Goal: Information Seeking & Learning: Learn about a topic

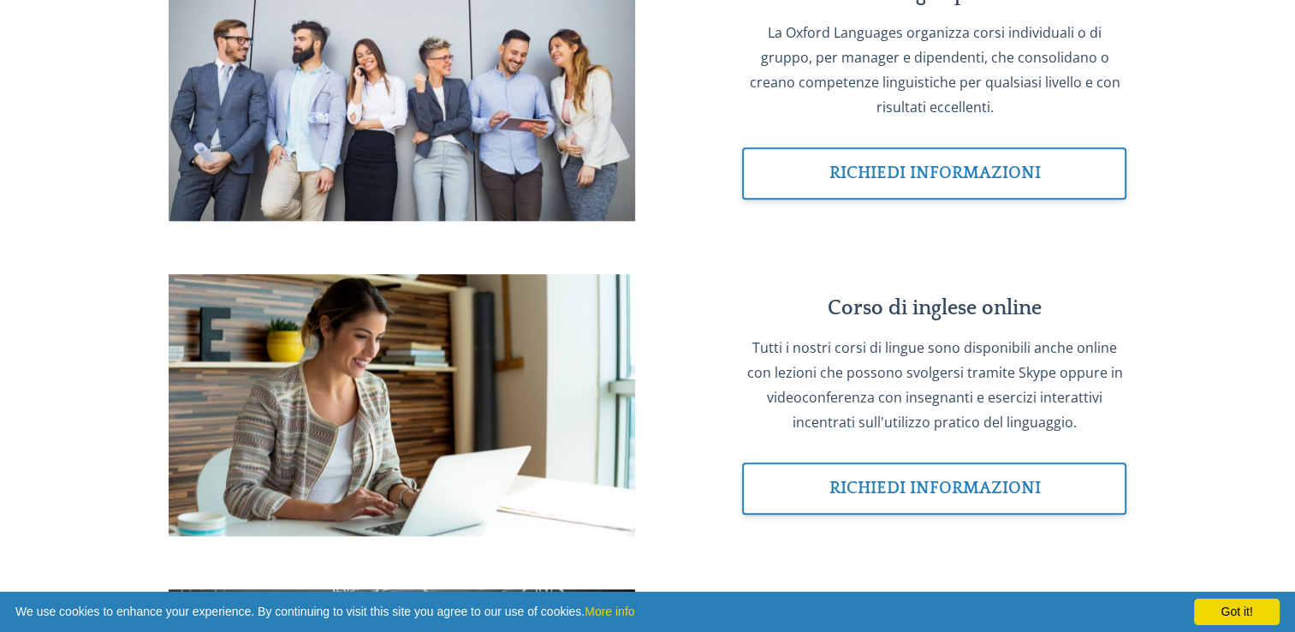
scroll to position [1712, 0]
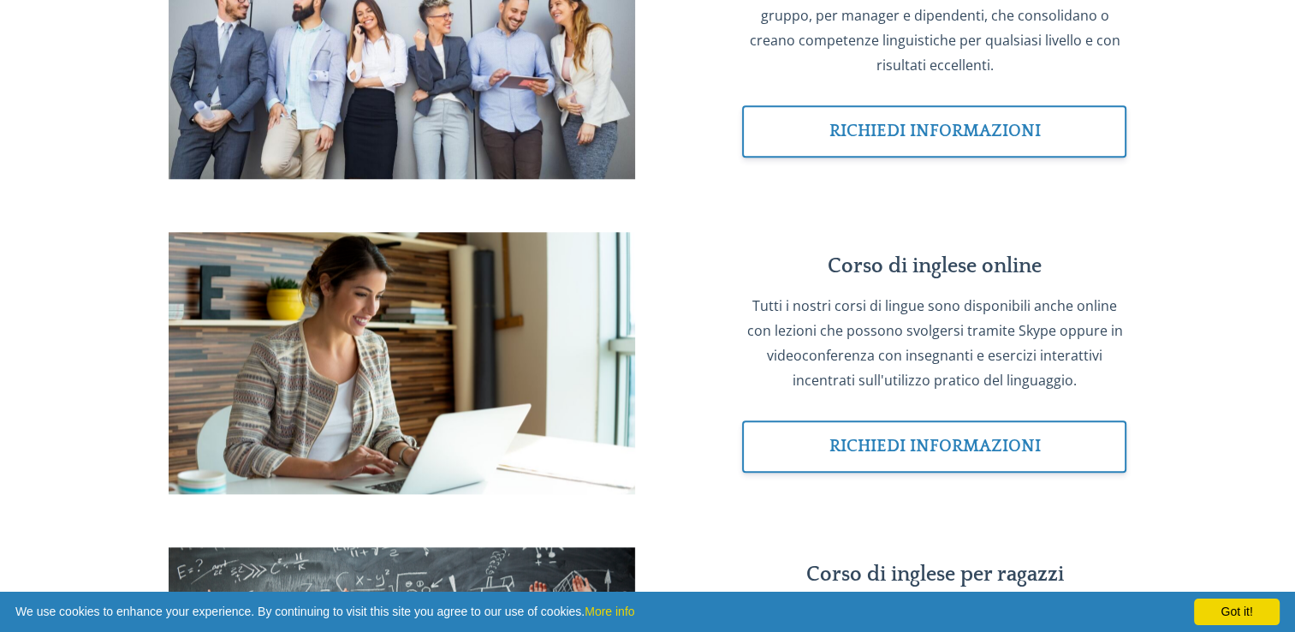
click at [903, 392] on p "Tutti i nostri corsi di lingue sono disponibili anche online con lezioni che po…" at bounding box center [934, 343] width 384 height 98
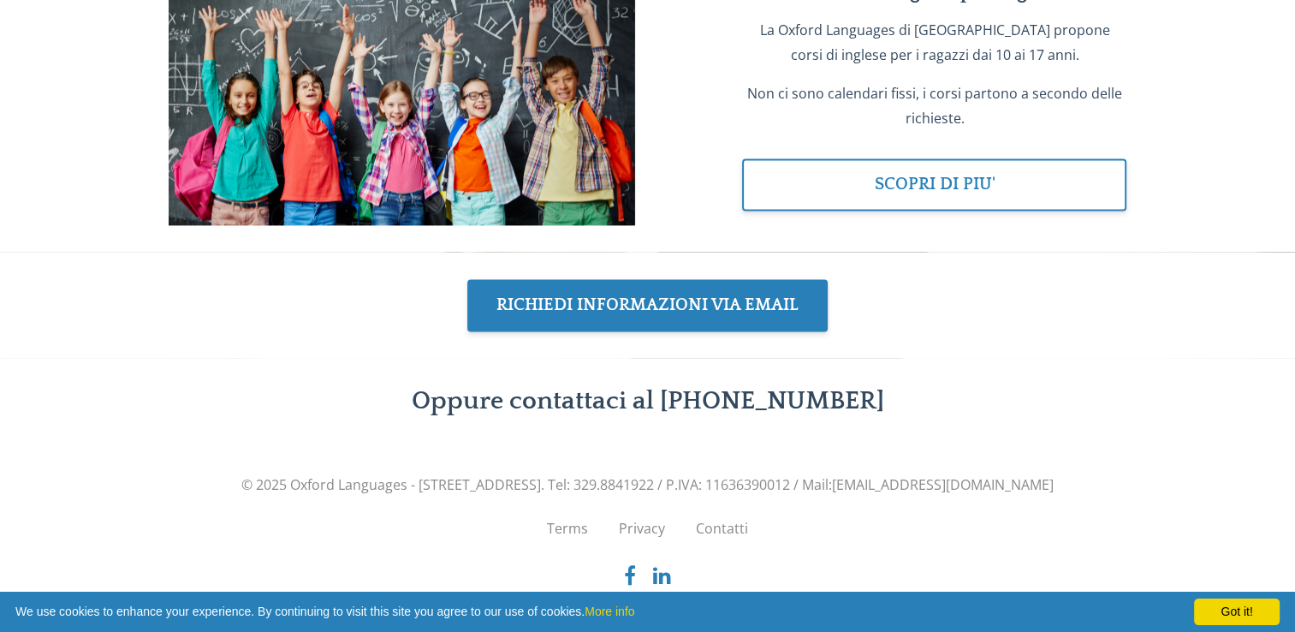
scroll to position [2311, 0]
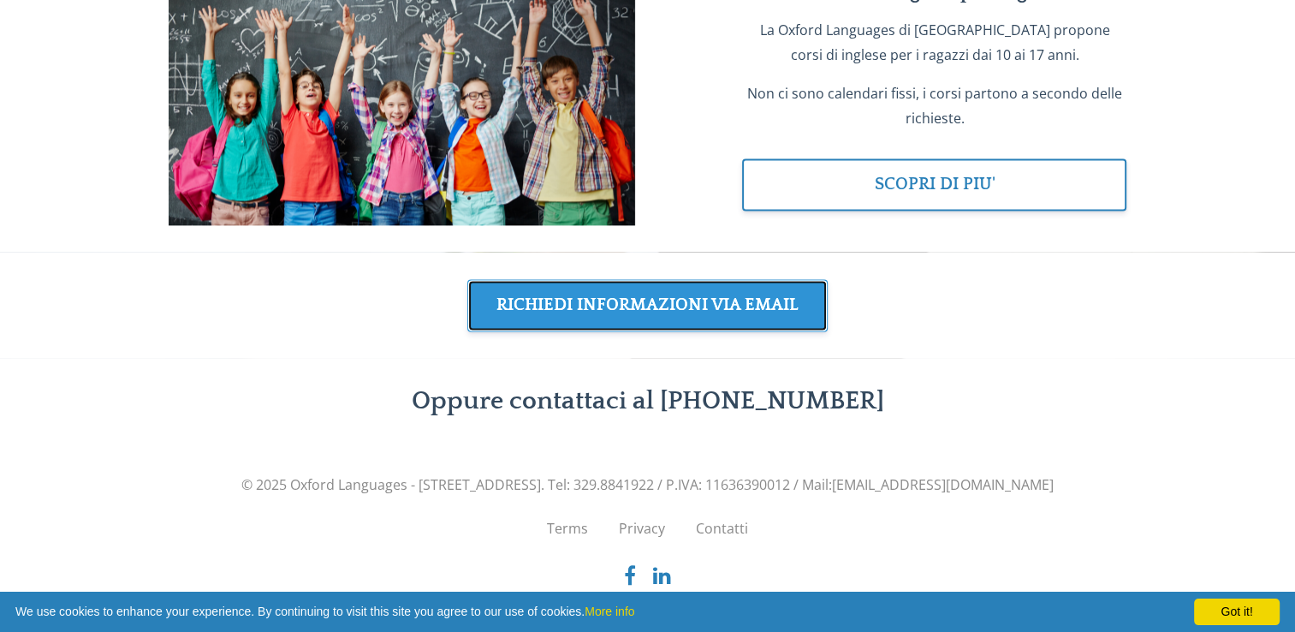
click at [796, 331] on link "RICHIEDI INFORMAZIONI VIA EMAIL" at bounding box center [647, 305] width 360 height 52
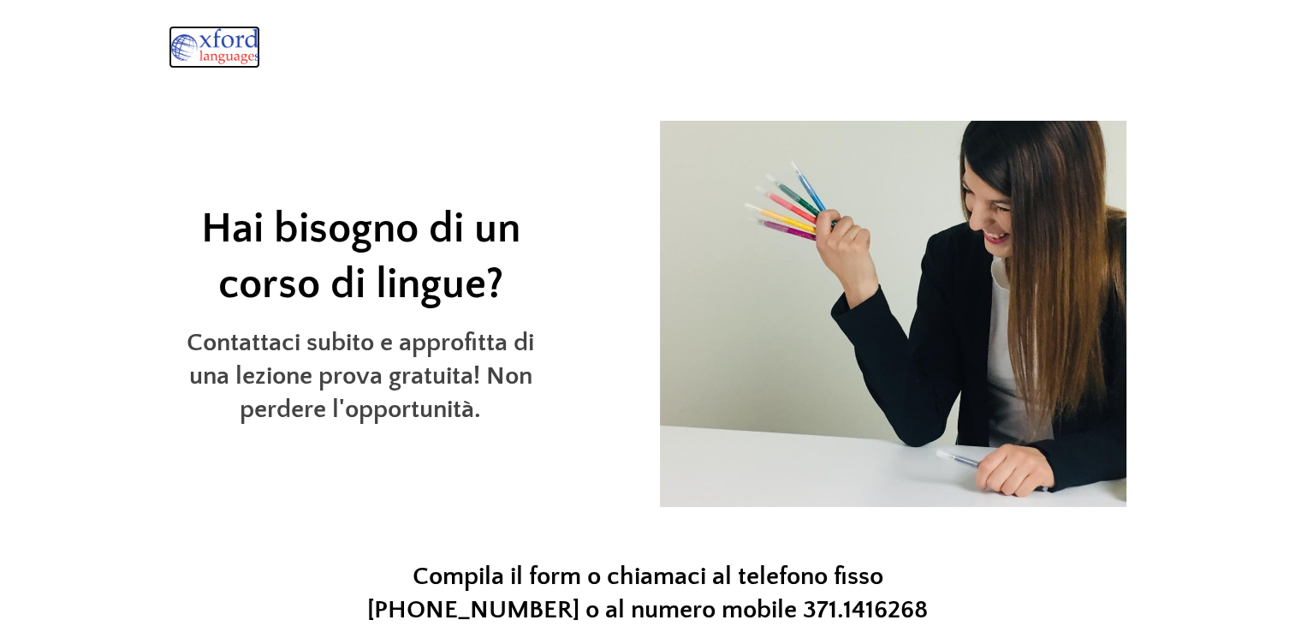
click at [236, 43] on img at bounding box center [215, 47] width 92 height 43
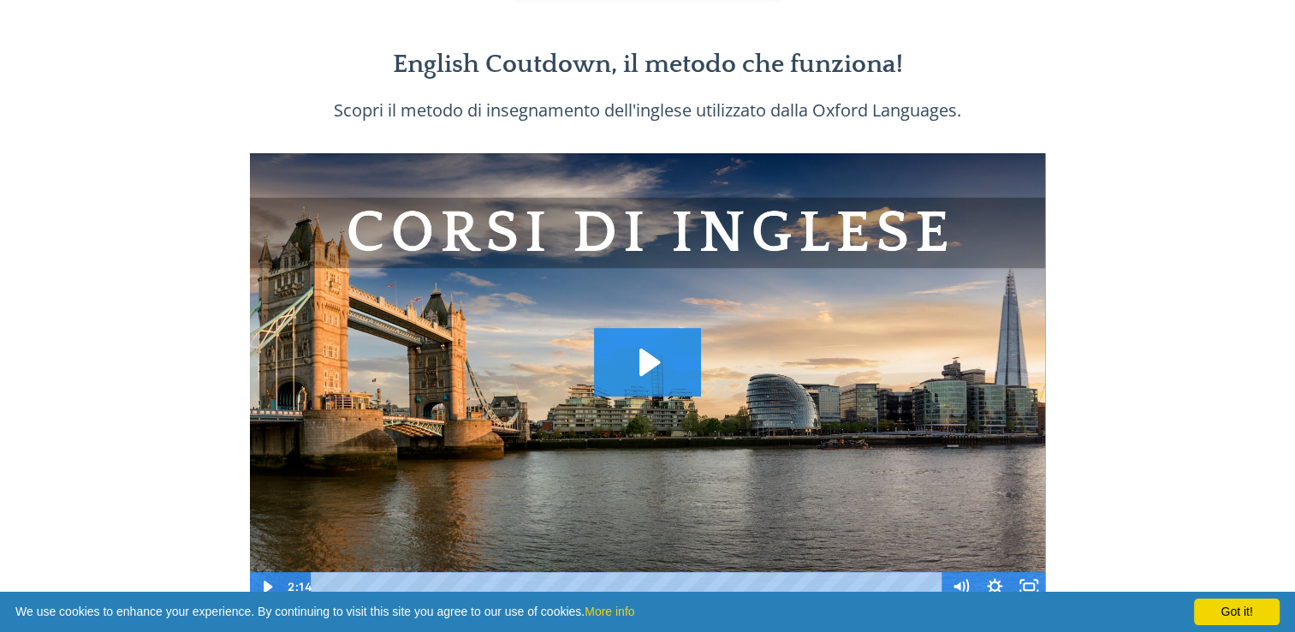
scroll to position [856, 0]
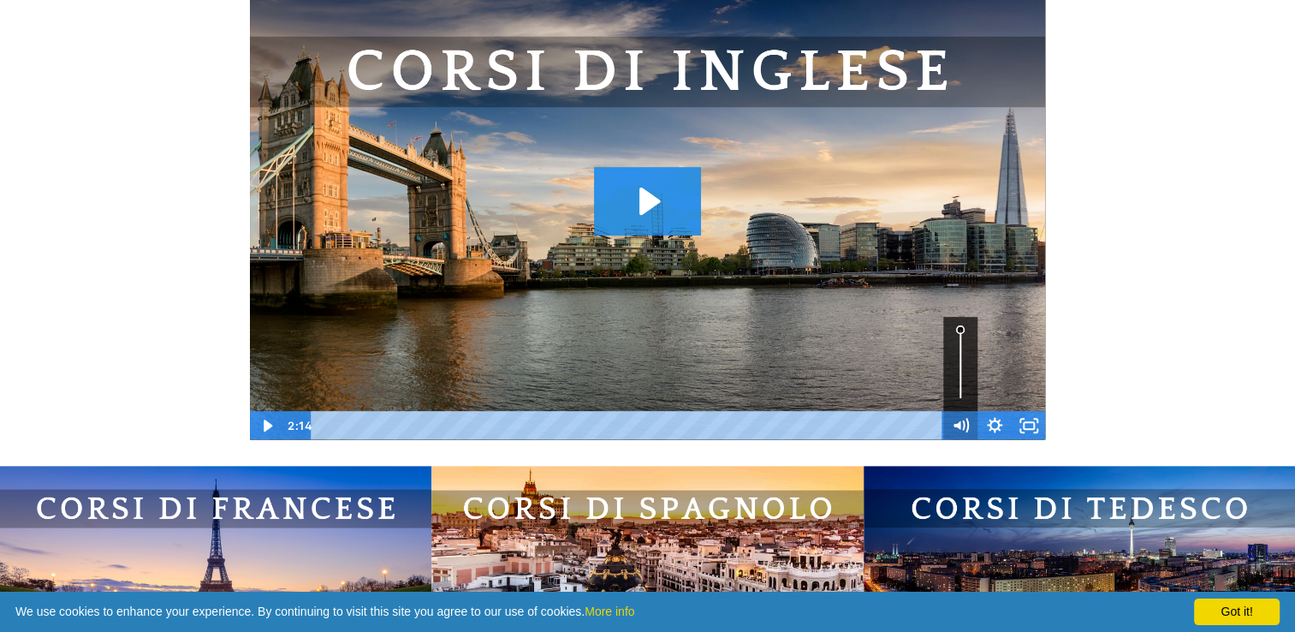
click at [969, 440] on icon "Mute" at bounding box center [960, 425] width 34 height 29
click at [270, 443] on icon "Play Video" at bounding box center [267, 425] width 41 height 35
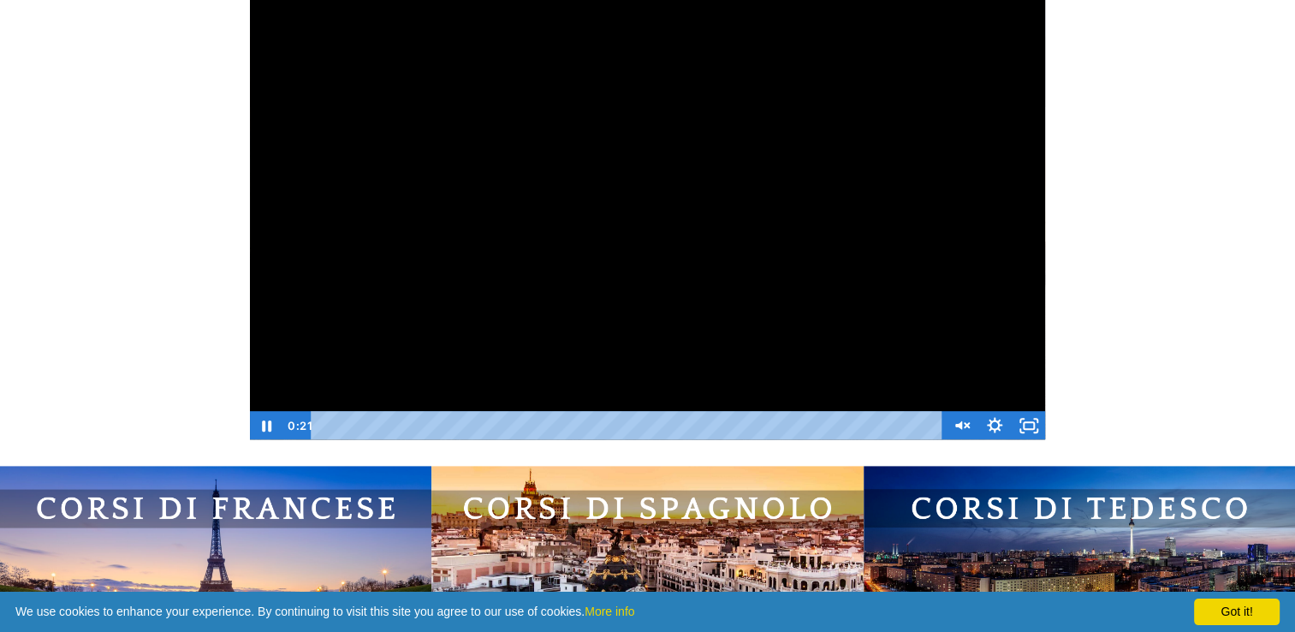
scroll to position [770, 0]
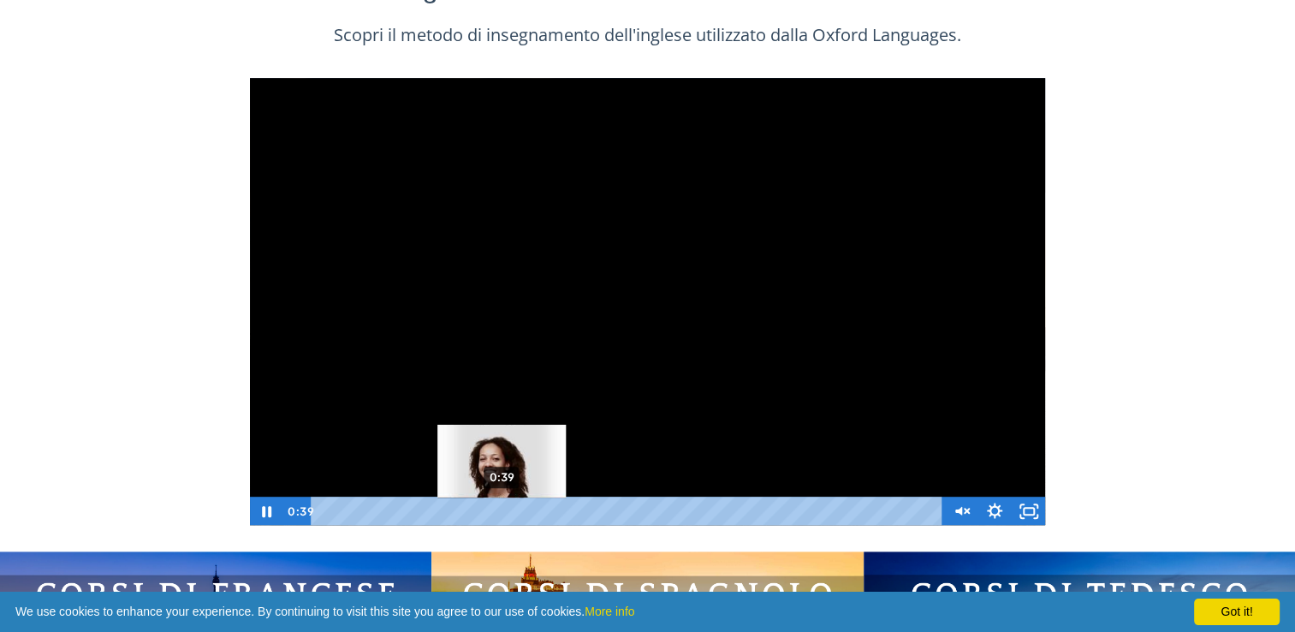
click at [504, 526] on div "0:39" at bounding box center [629, 510] width 610 height 29
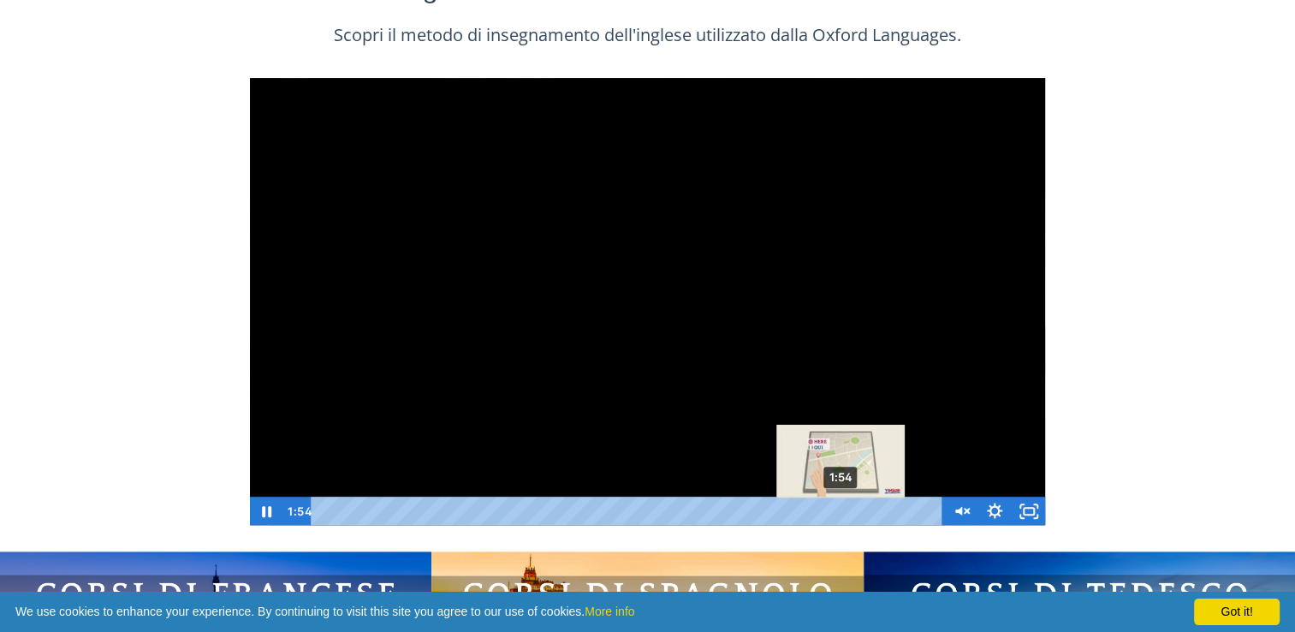
click at [841, 526] on div "1:54" at bounding box center [629, 510] width 610 height 29
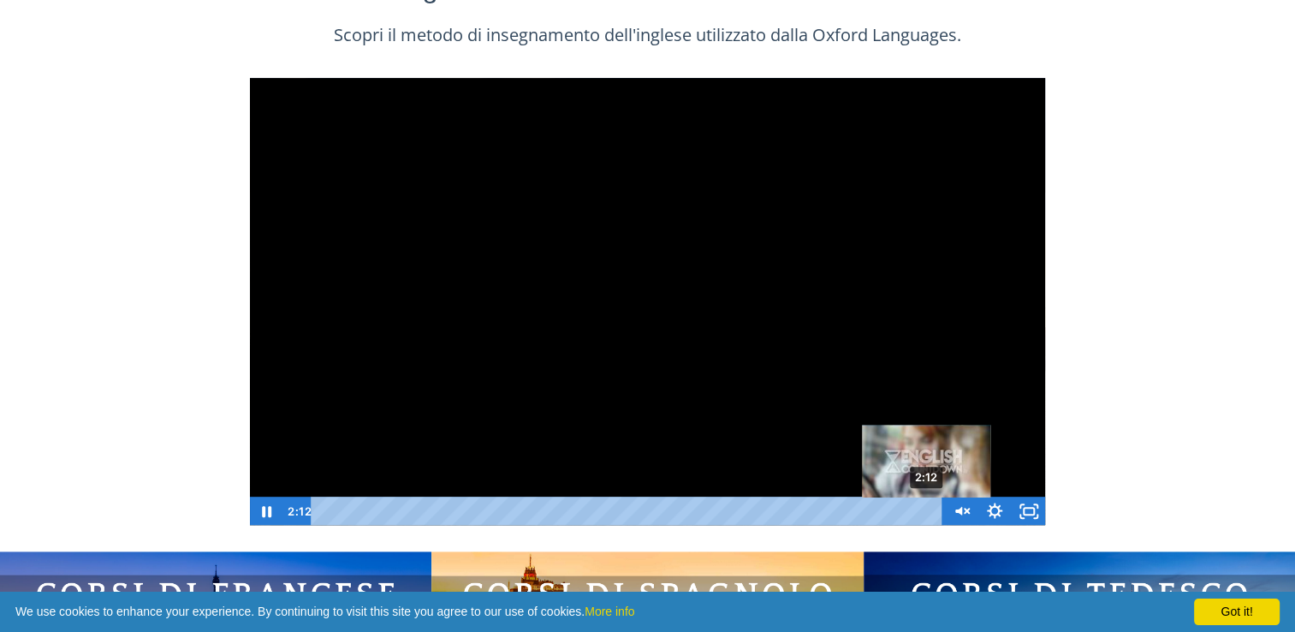
click at [927, 526] on div "2:12" at bounding box center [629, 510] width 610 height 29
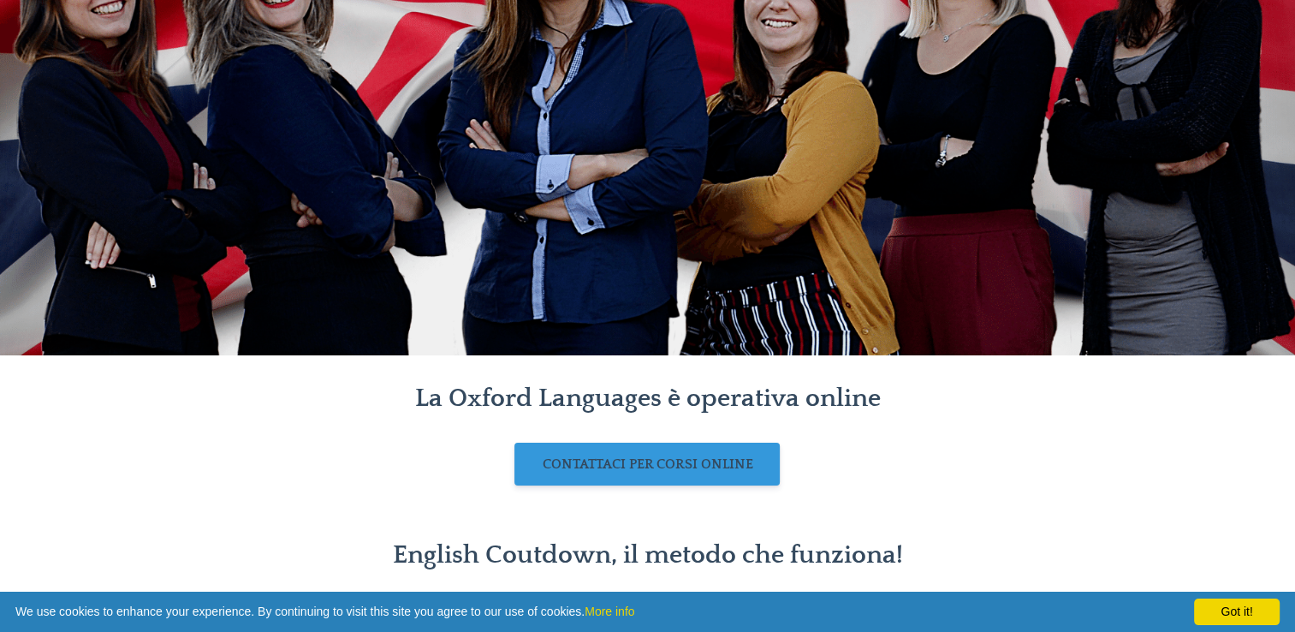
scroll to position [0, 0]
